Goal: Navigation & Orientation: Find specific page/section

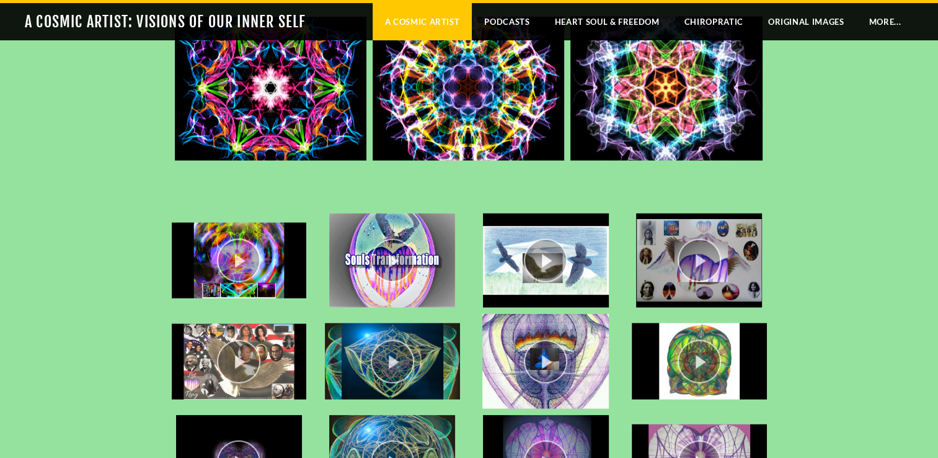
scroll to position [2641, 0]
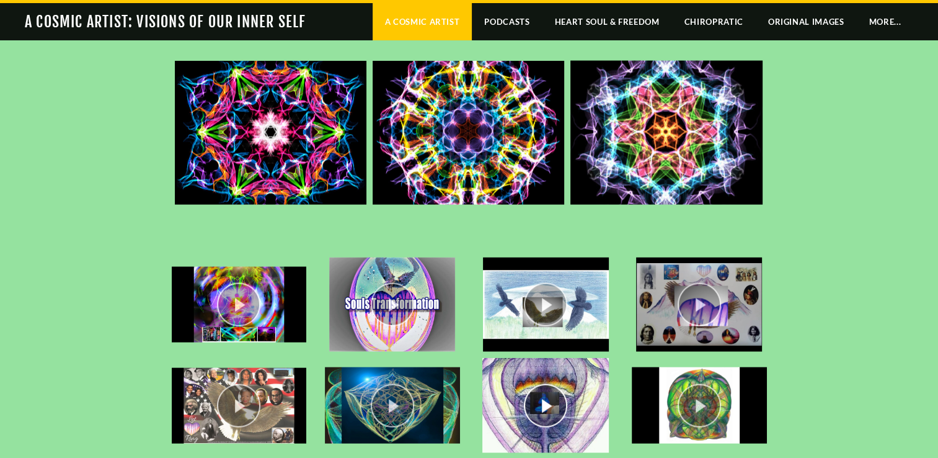
click at [543, 408] on div "play video" at bounding box center [546, 405] width 135 height 94
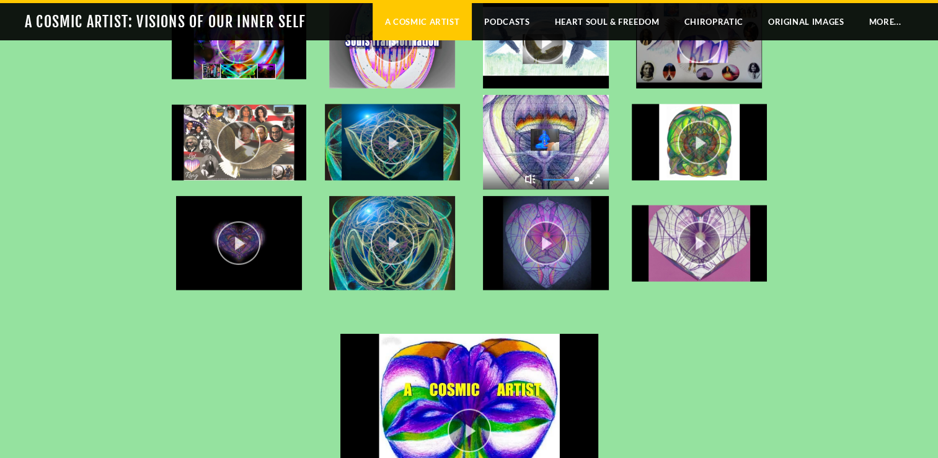
scroll to position [3038, 0]
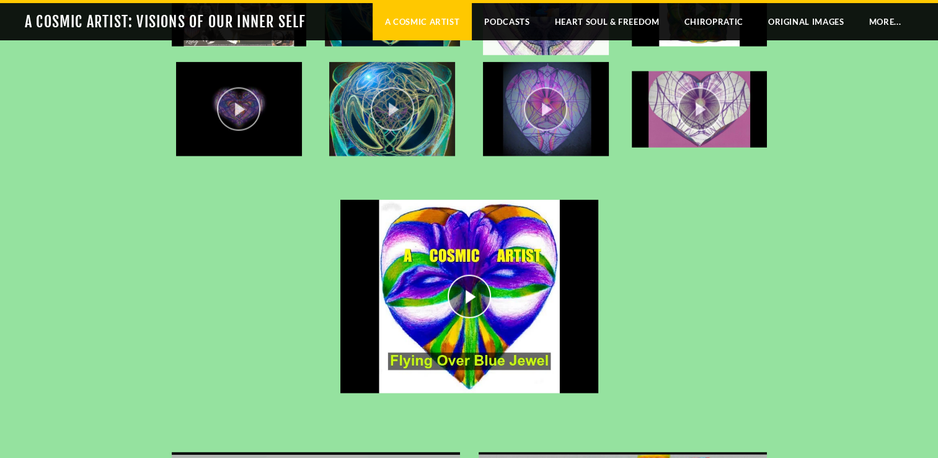
click at [460, 294] on div "play video" at bounding box center [469, 297] width 311 height 194
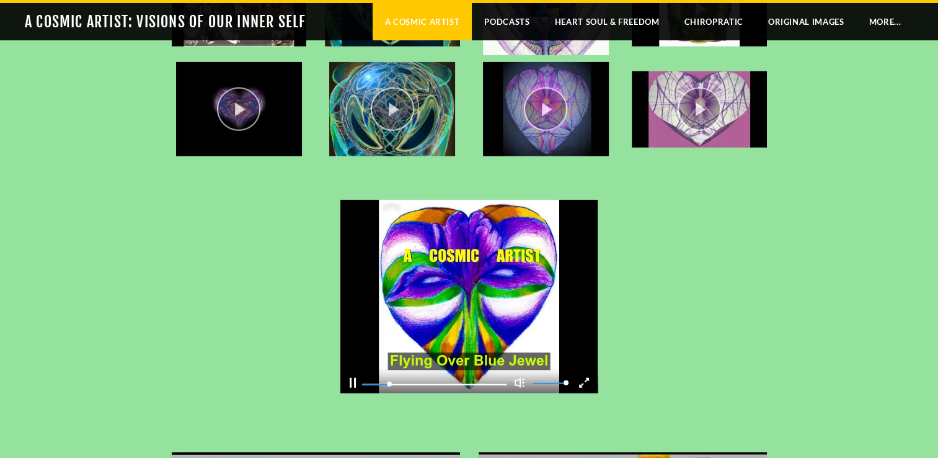
click at [355, 383] on div "Pause" at bounding box center [353, 383] width 6 height 10
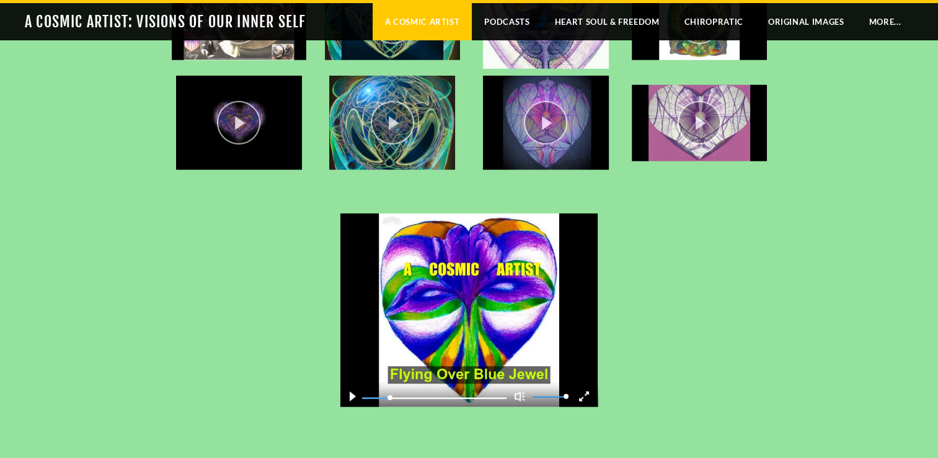
scroll to position [2855, 0]
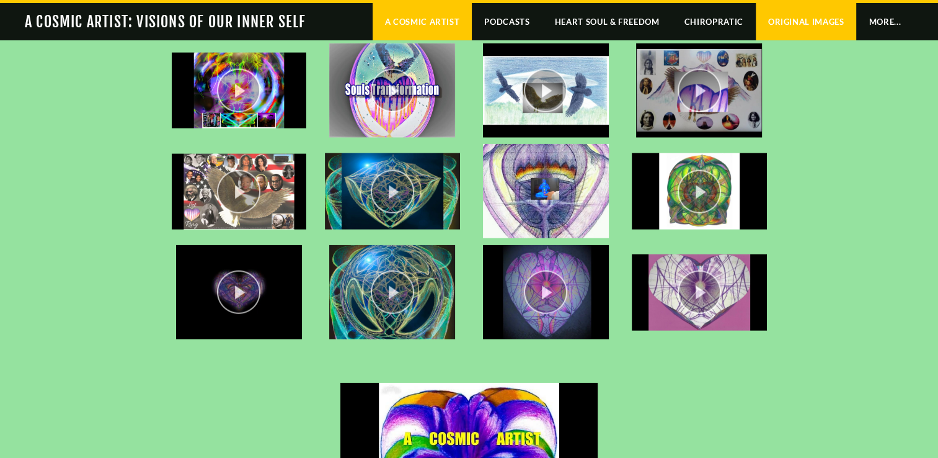
click at [827, 11] on link "Original Images" at bounding box center [806, 21] width 101 height 37
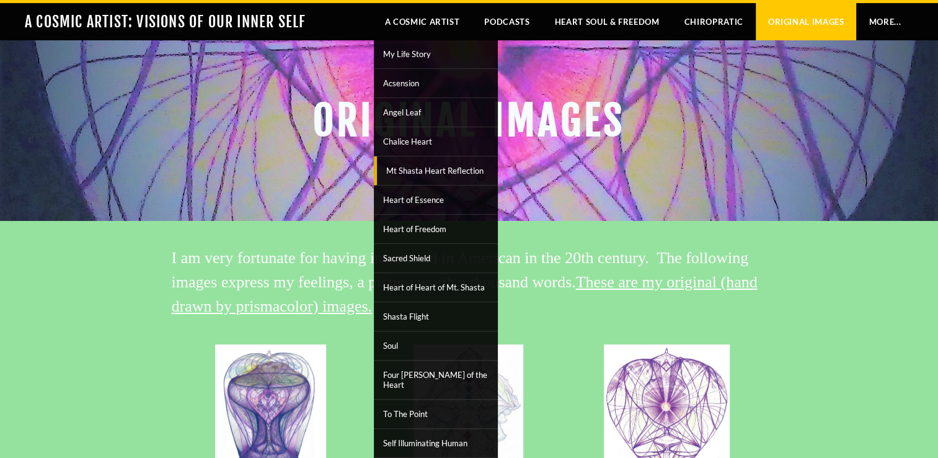
click at [428, 165] on span "Mt Shasta Heart Reflection" at bounding box center [437, 171] width 115 height 16
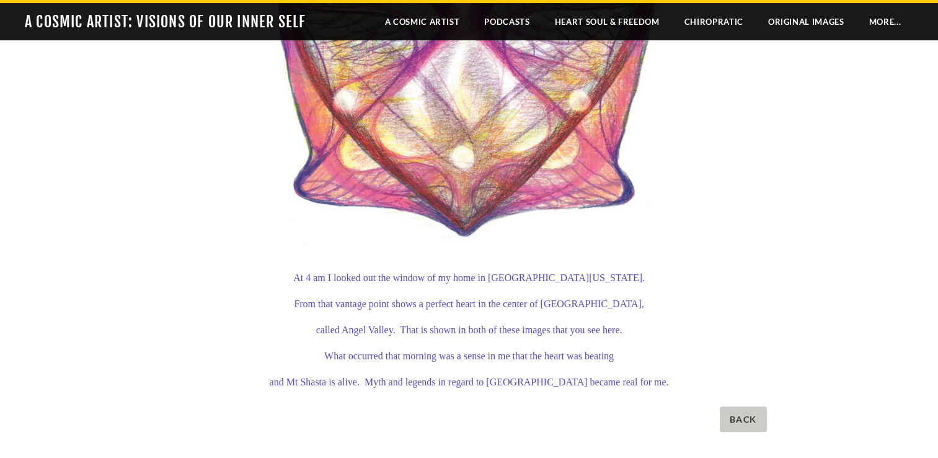
scroll to position [512, 0]
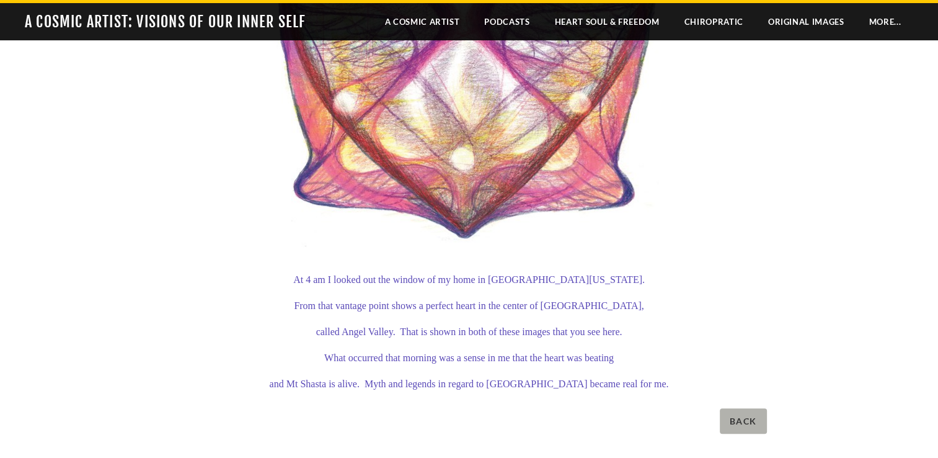
click at [744, 424] on span "Back" at bounding box center [743, 420] width 47 height 25
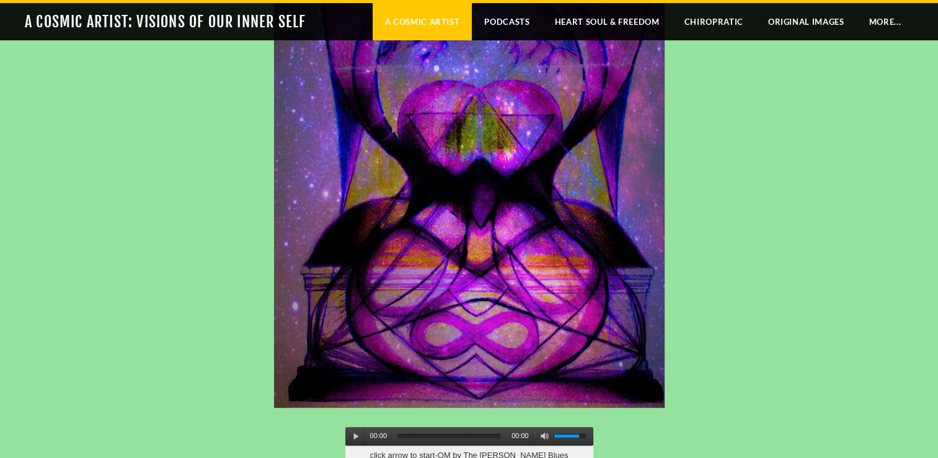
scroll to position [914, 0]
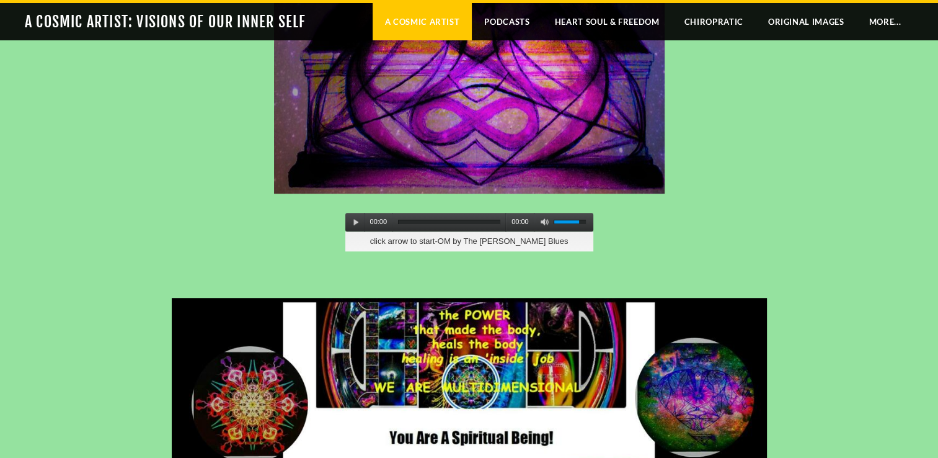
click at [350, 221] on div at bounding box center [354, 222] width 19 height 19
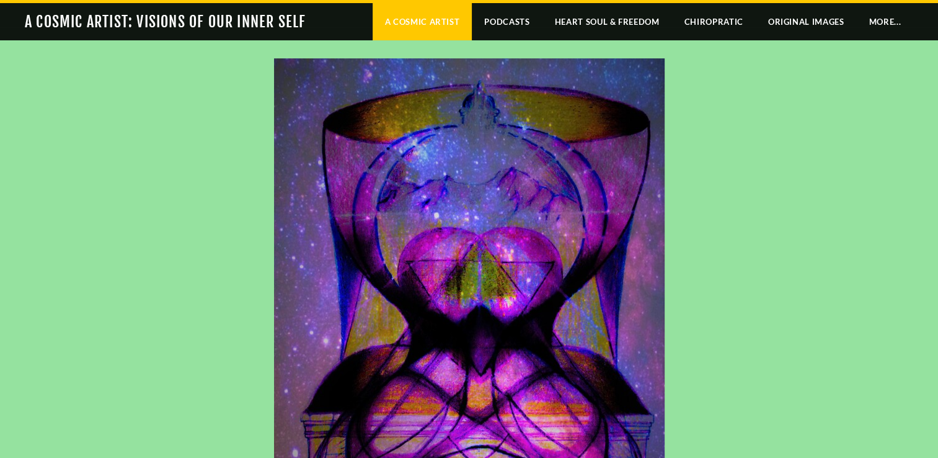
scroll to position [562, 0]
